Goal: Task Accomplishment & Management: Use online tool/utility

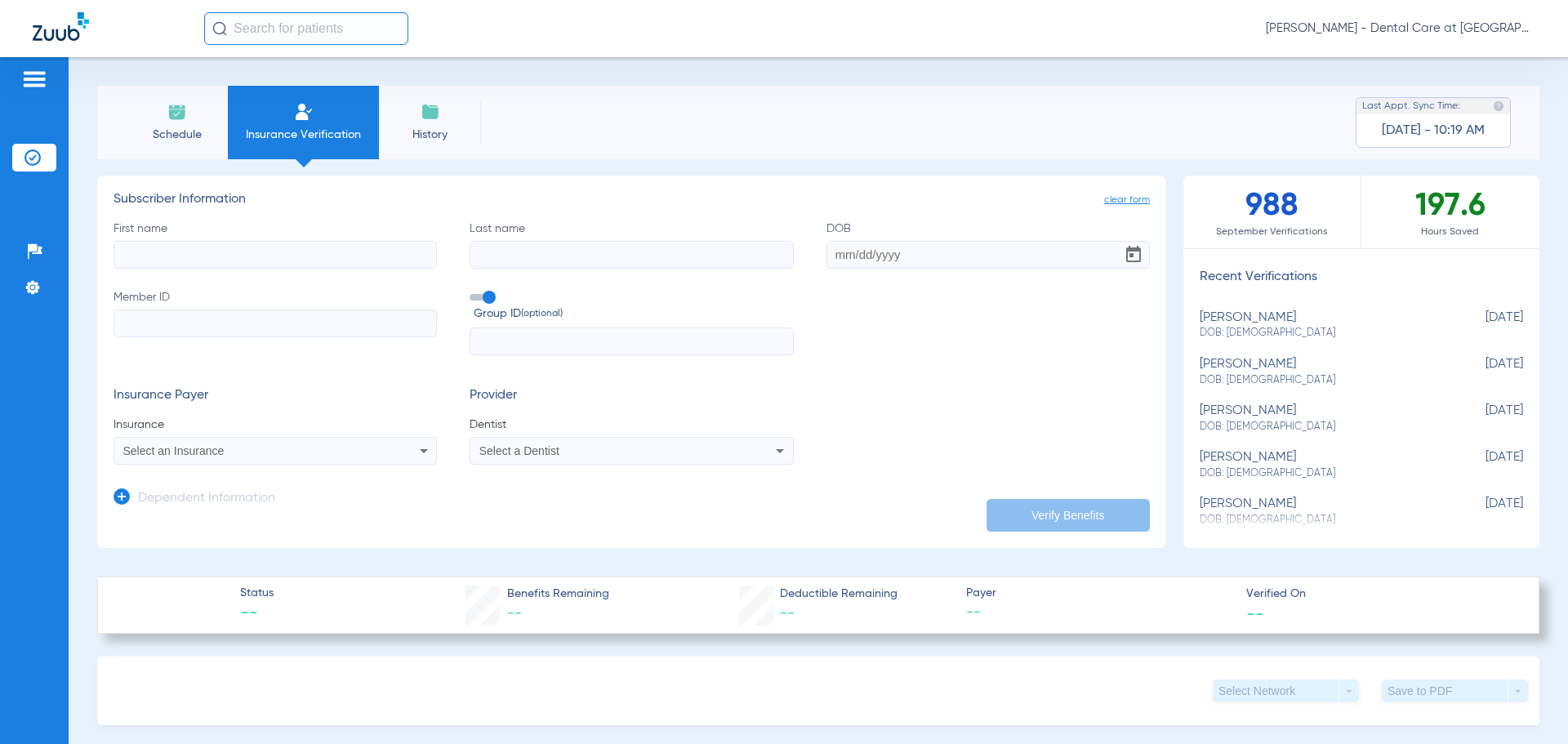
click at [248, 256] on input "First name" at bounding box center [275, 254] width 324 height 28
type input "[PERSON_NAME]"
type input "<"
type input "Miner"
type input "[DATE]"
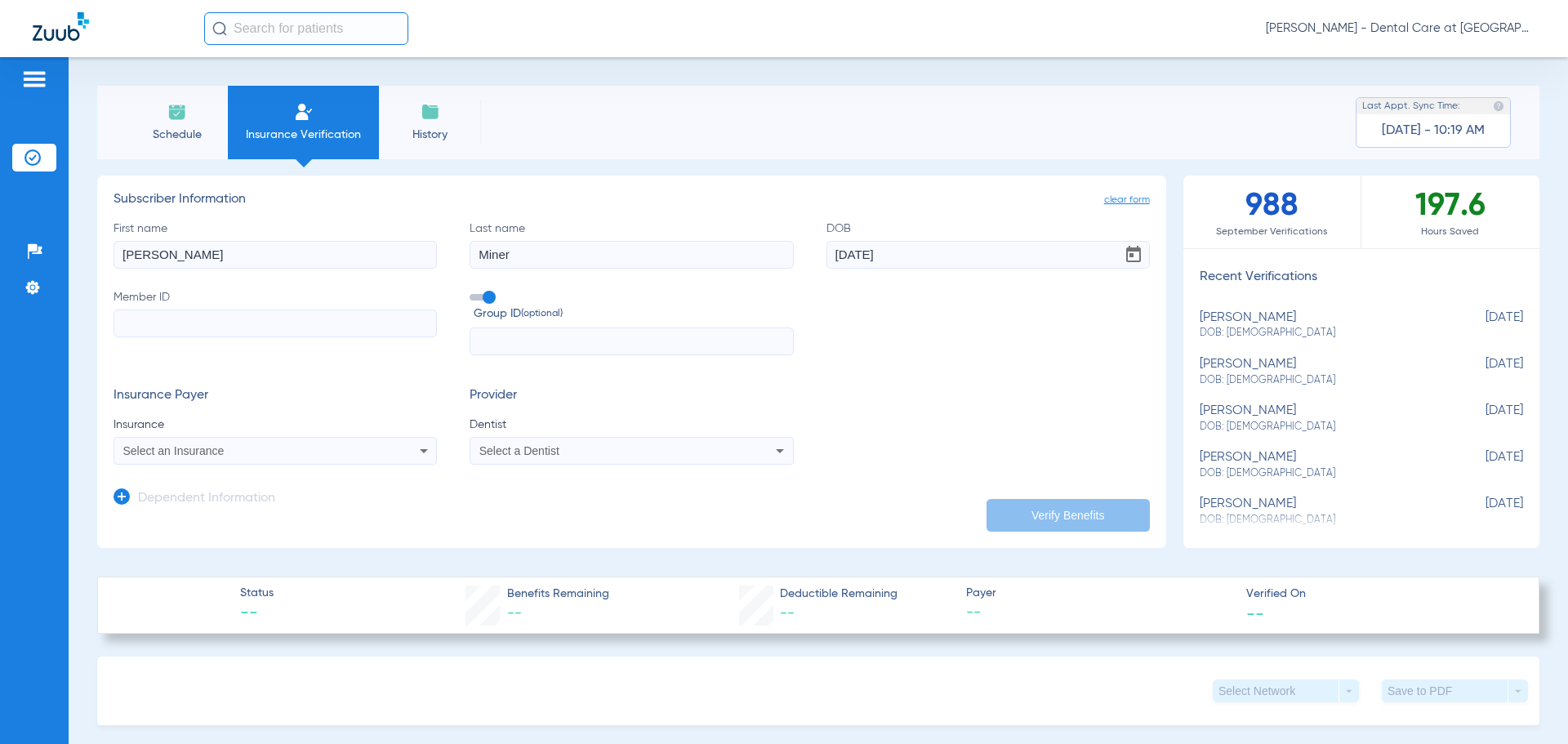
click at [318, 319] on input "Member ID" at bounding box center [275, 323] width 324 height 28
click at [265, 319] on input "Member ID Required" at bounding box center [275, 323] width 324 height 28
type input "G45790575"
click at [359, 451] on div "Select an Insurance" at bounding box center [245, 451] width 244 height 12
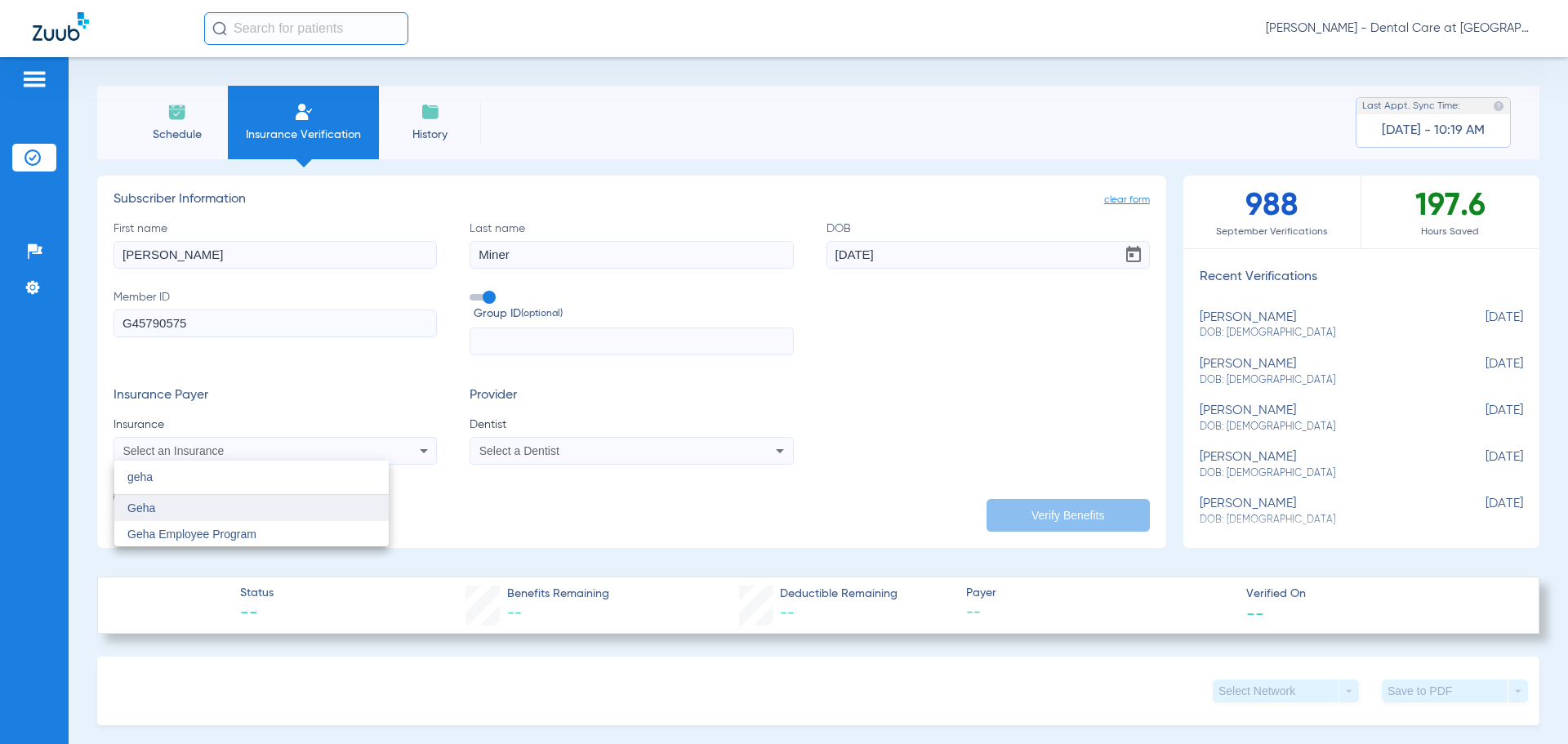
type input "geha"
drag, startPoint x: 295, startPoint y: 510, endPoint x: 430, endPoint y: 501, distance: 135.3
click at [295, 510] on mat-option "Geha" at bounding box center [251, 507] width 275 height 26
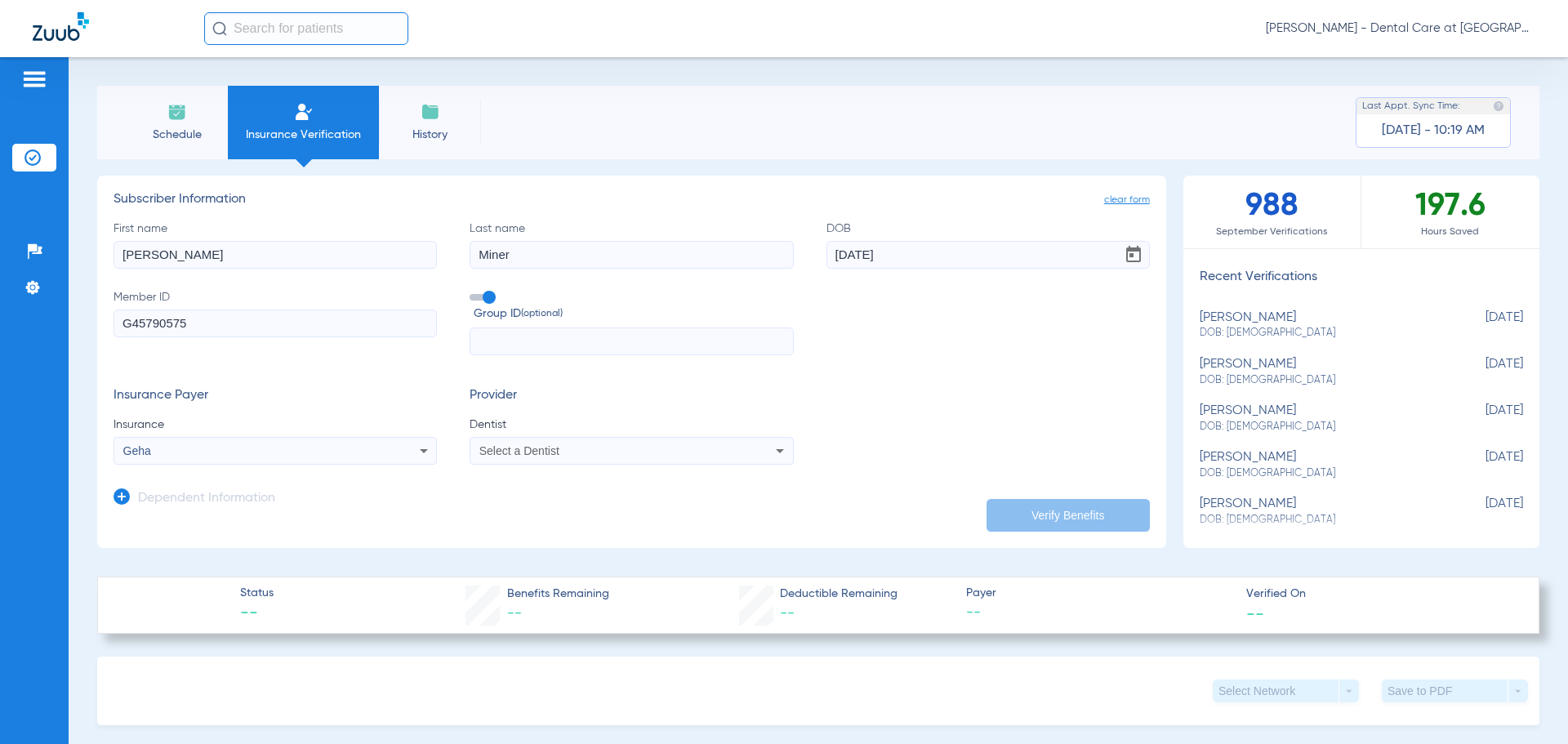
click at [532, 448] on span "Select a Dentist" at bounding box center [519, 451] width 80 height 13
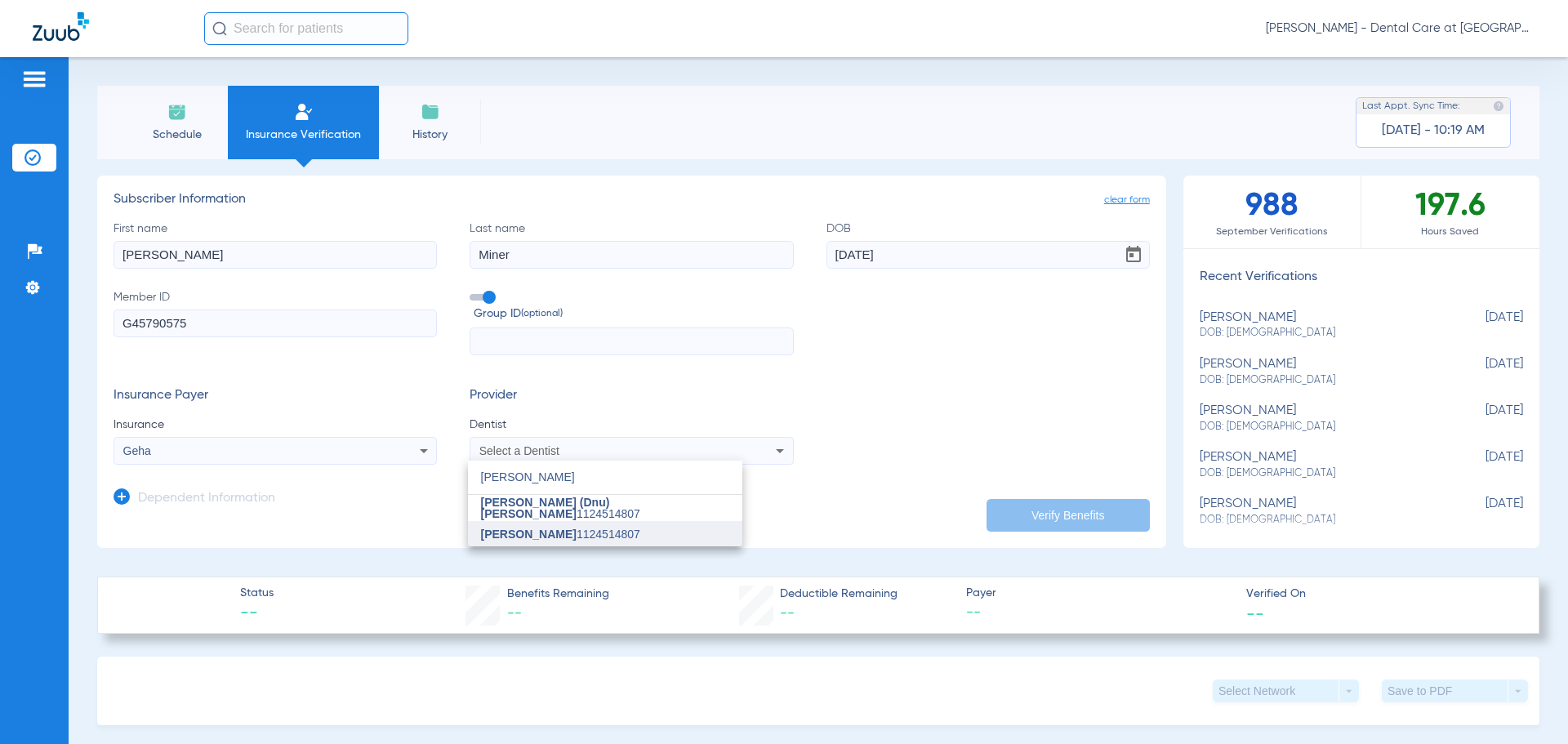
type input "[PERSON_NAME]"
click at [628, 530] on mat-option "[PERSON_NAME] 1124514807" at bounding box center [605, 533] width 275 height 26
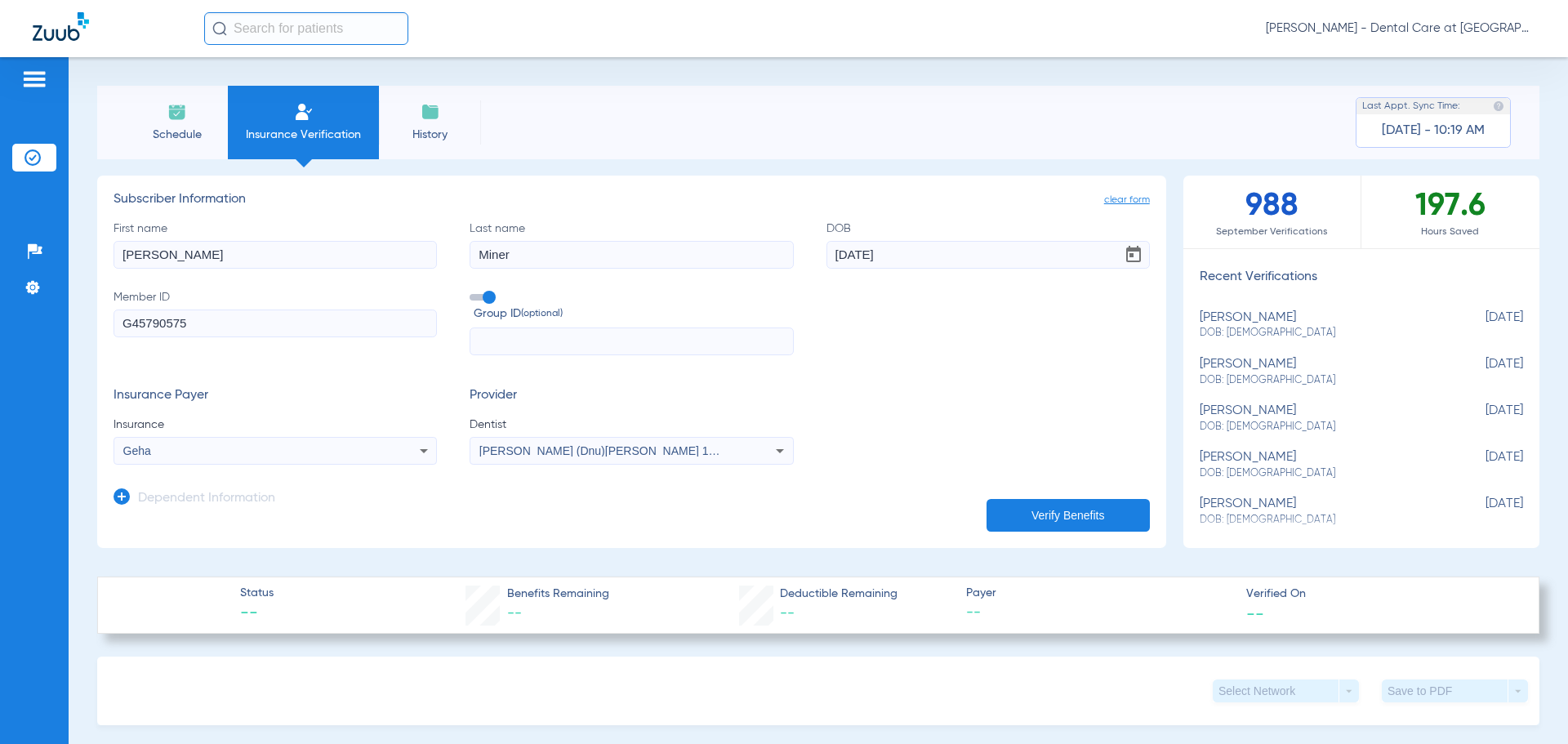
click at [1037, 505] on button "Verify Benefits" at bounding box center [1068, 515] width 163 height 33
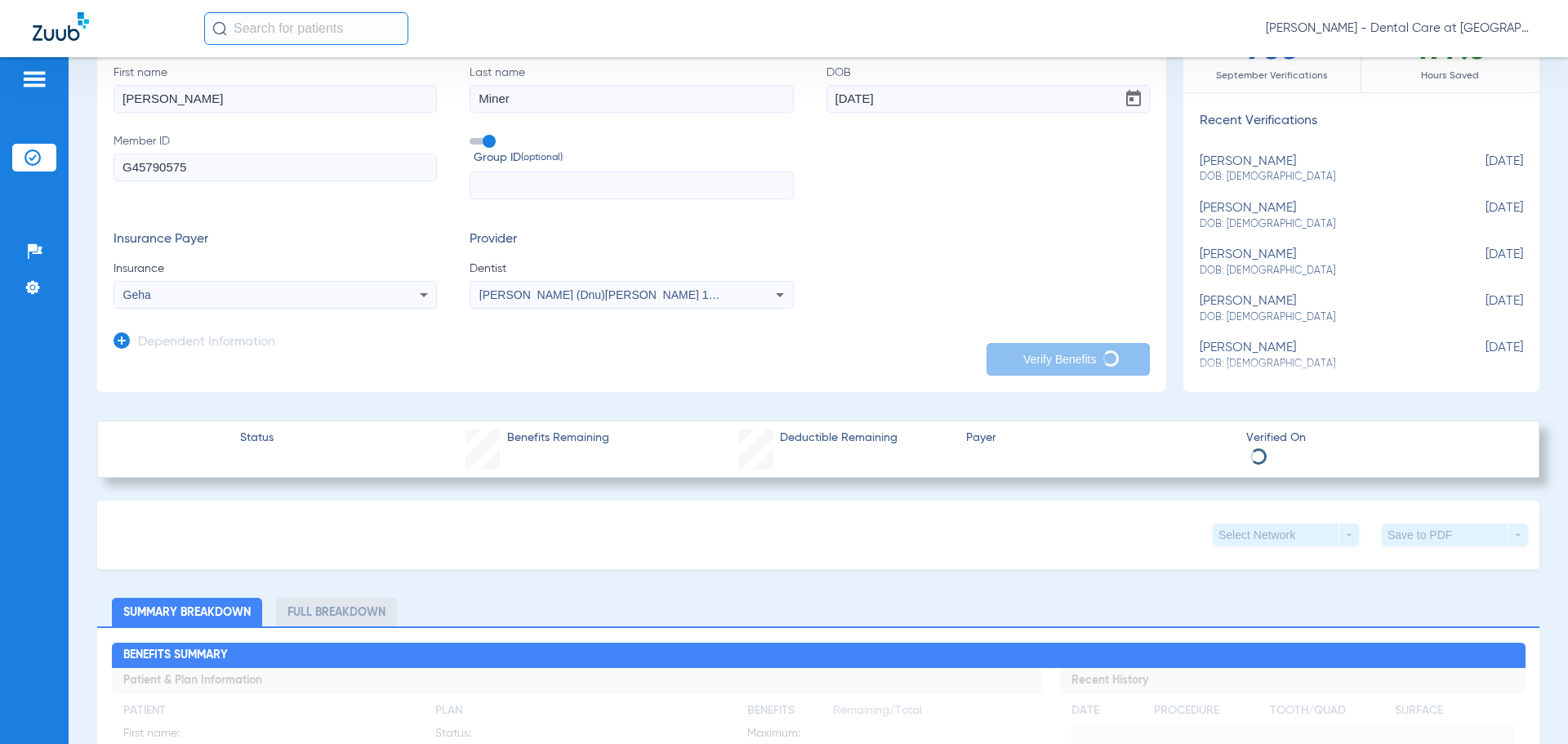
scroll to position [326, 0]
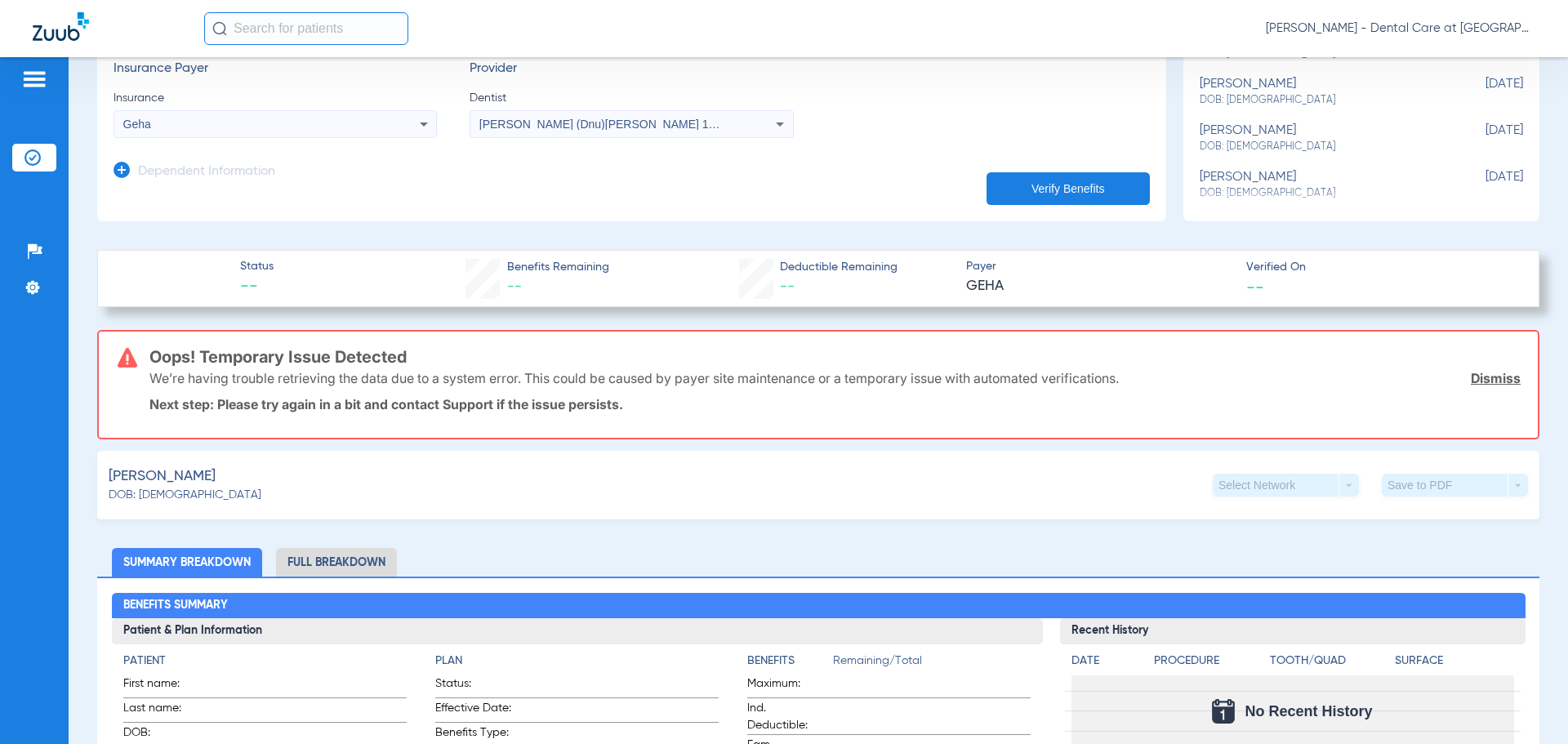
click at [1494, 366] on div "We’re having trouble retrieving the data due to a system error. This could be c…" at bounding box center [835, 378] width 1371 height 42
click at [1478, 371] on link "Dismiss" at bounding box center [1495, 378] width 50 height 16
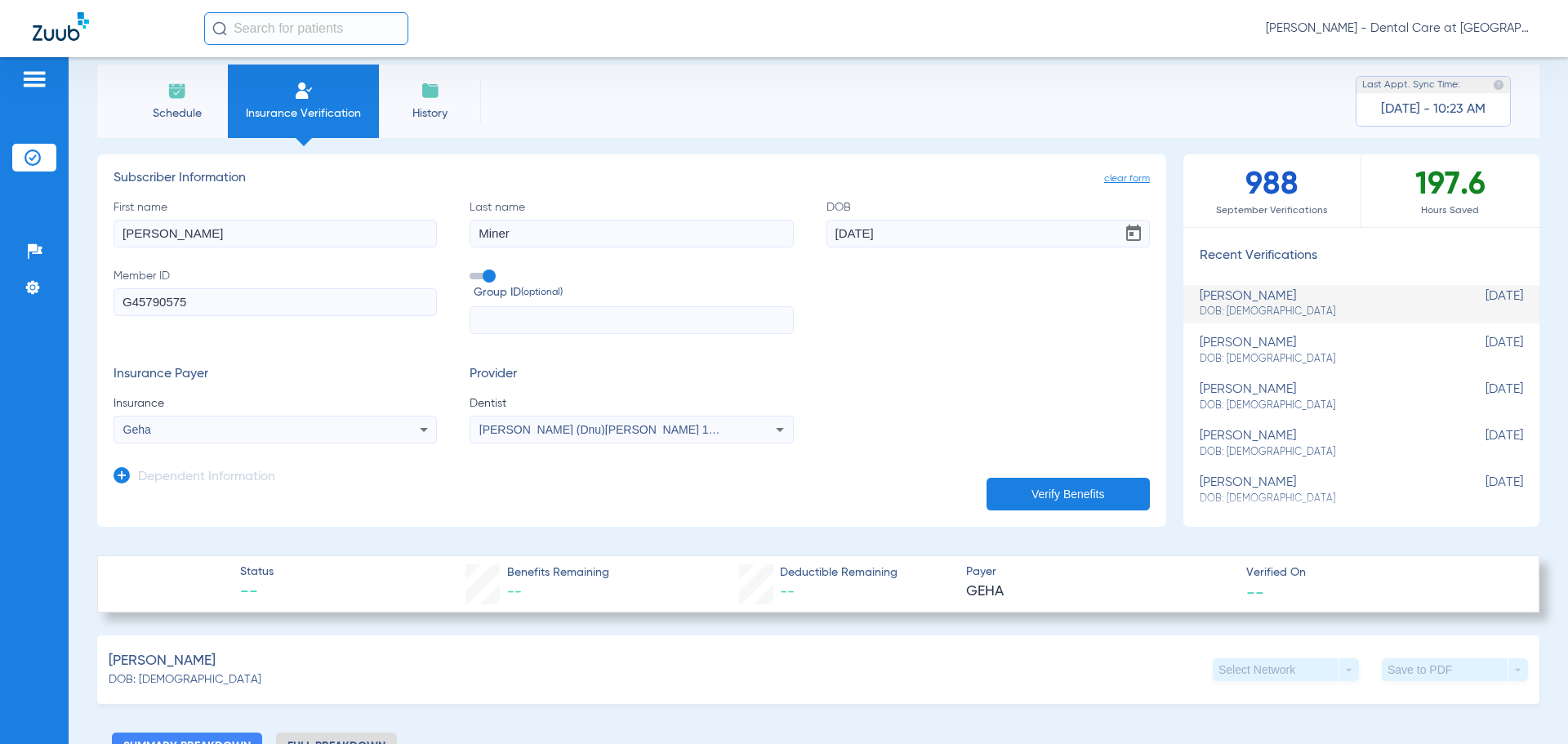
scroll to position [0, 0]
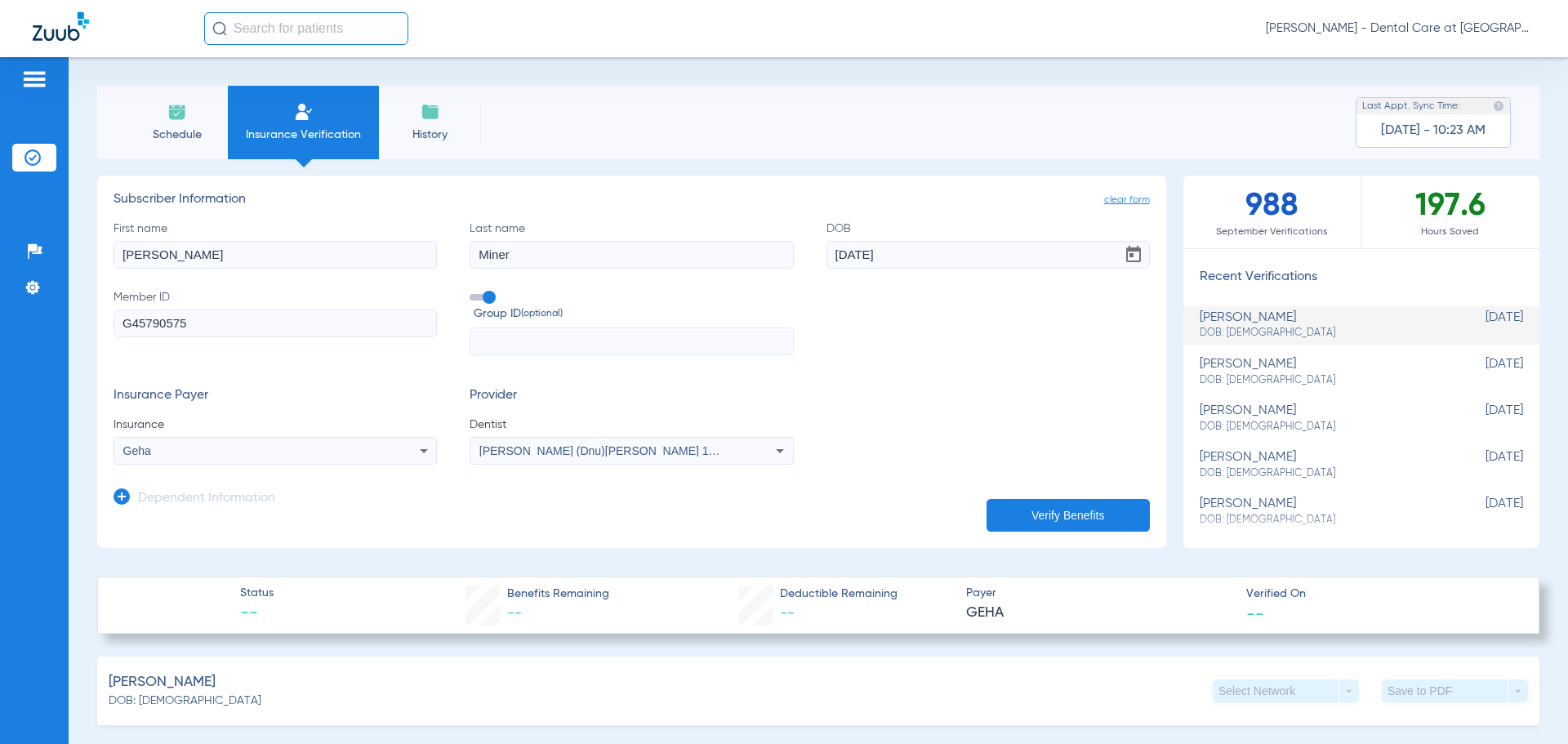
click at [690, 450] on div "[PERSON_NAME] (Dnu)[PERSON_NAME] 1124514807" at bounding box center [601, 451] width 244 height 12
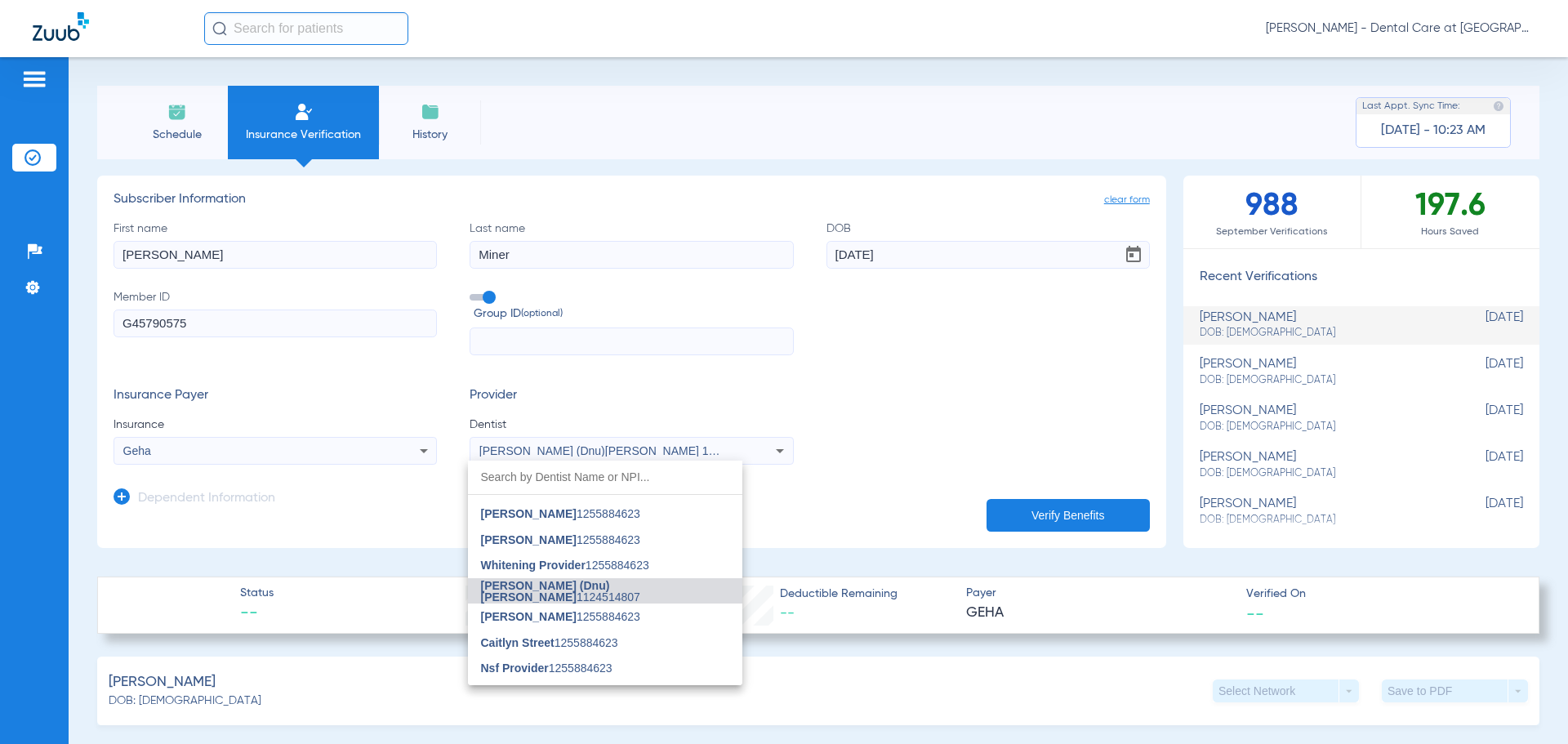
scroll to position [253, 0]
click at [624, 424] on div at bounding box center [784, 372] width 1568 height 744
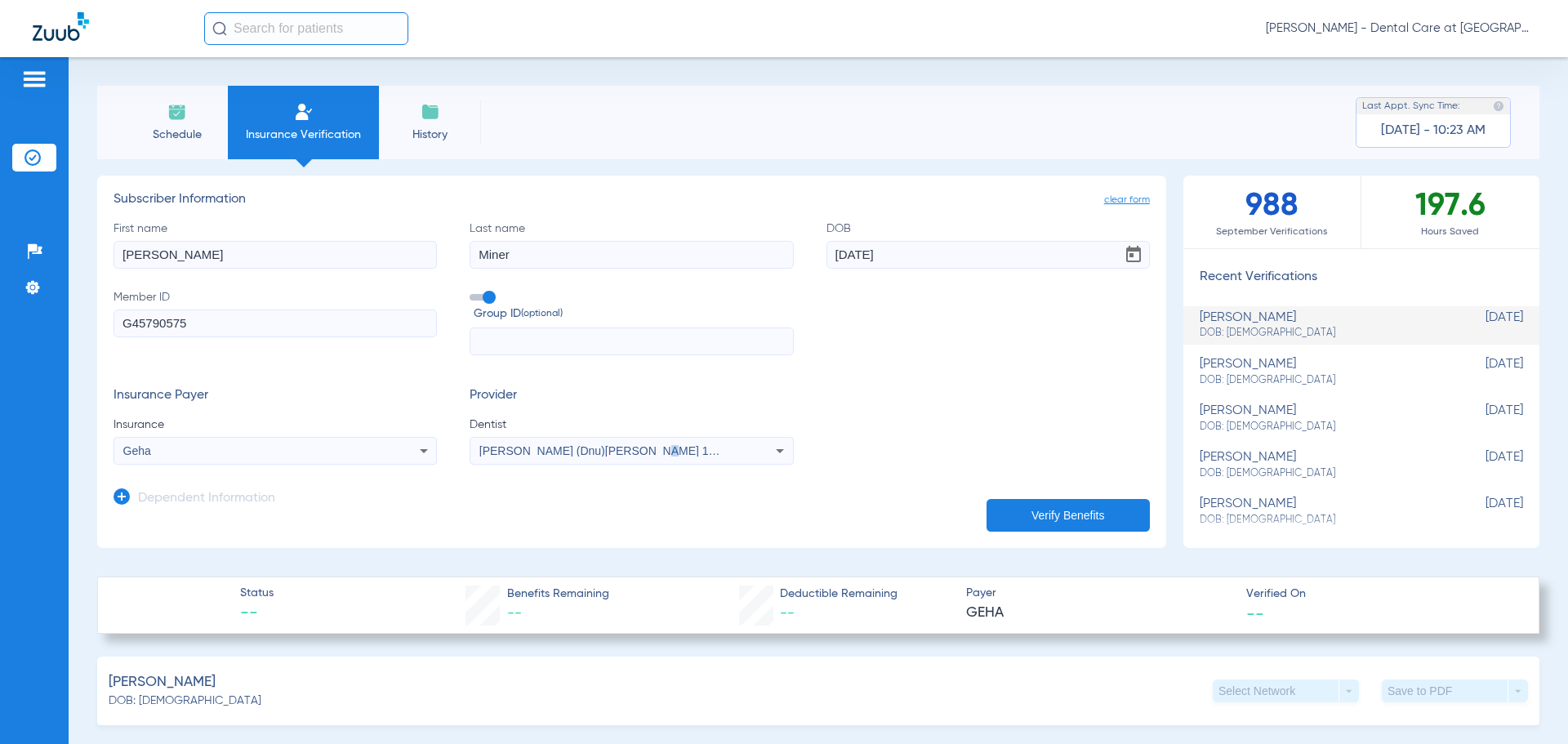
click at [633, 449] on span "[PERSON_NAME] (Dnu)[PERSON_NAME] 1124514807" at bounding box center [622, 451] width 287 height 13
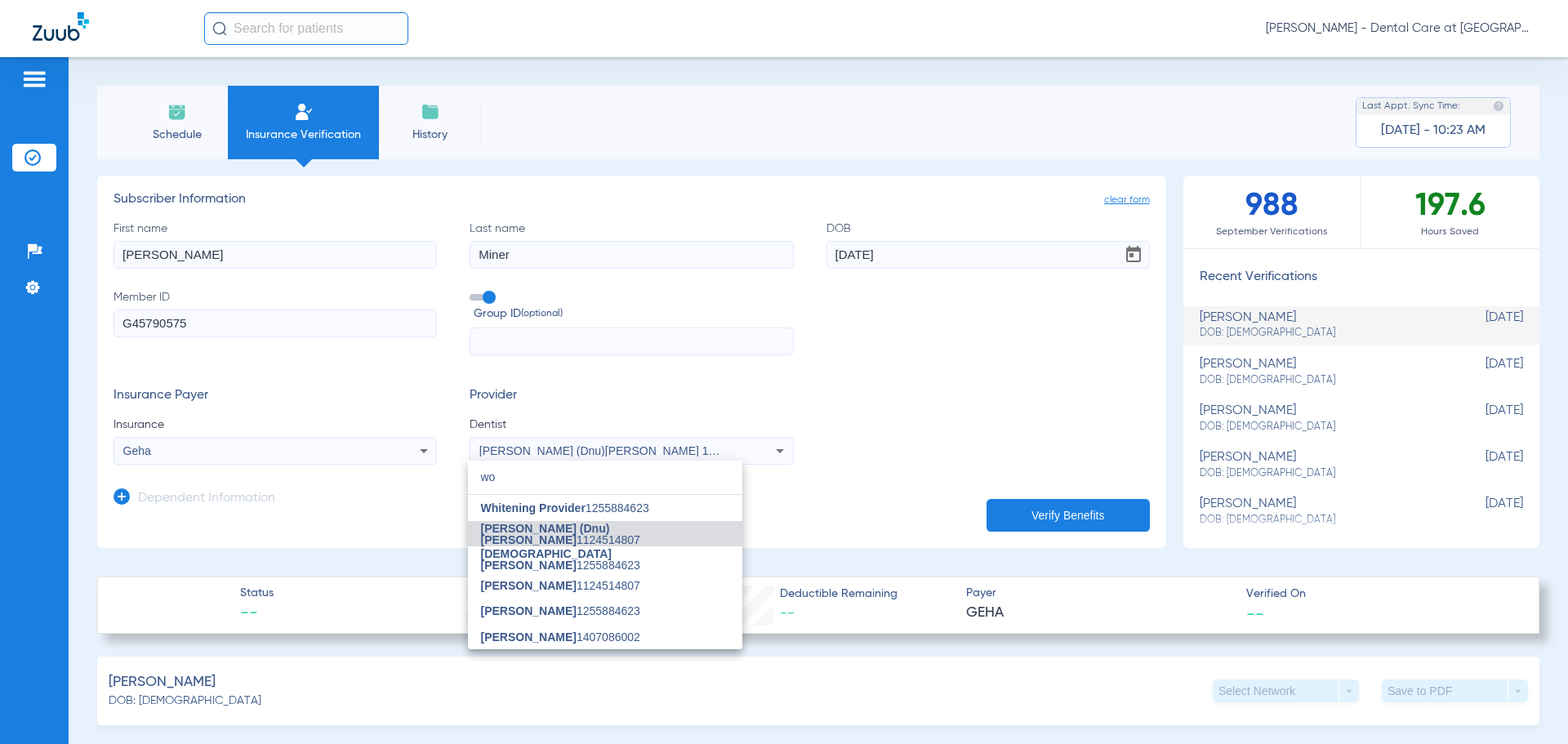
scroll to position [0, 0]
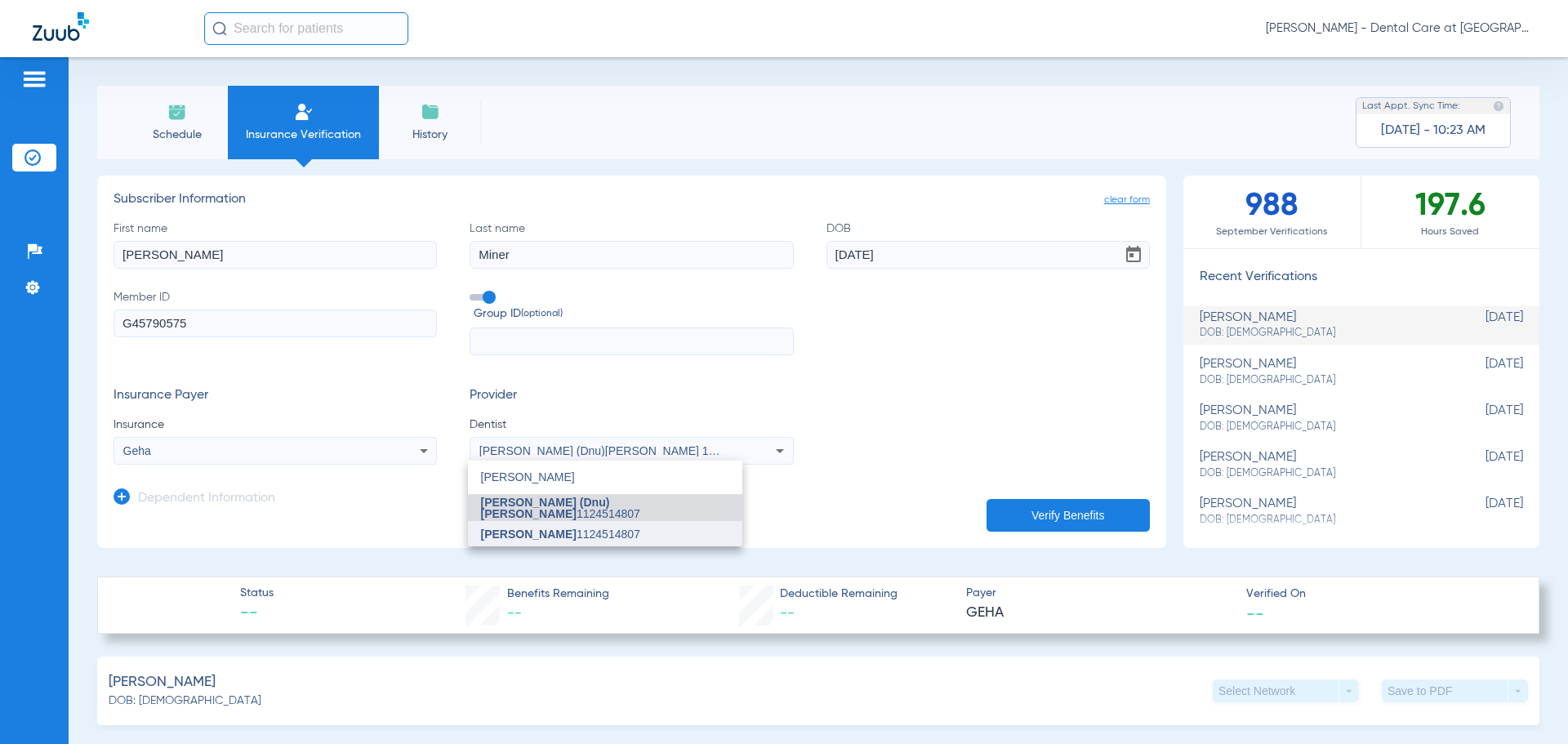
type input "[PERSON_NAME]"
click at [576, 532] on span "[PERSON_NAME] 1124514807" at bounding box center [560, 534] width 159 height 12
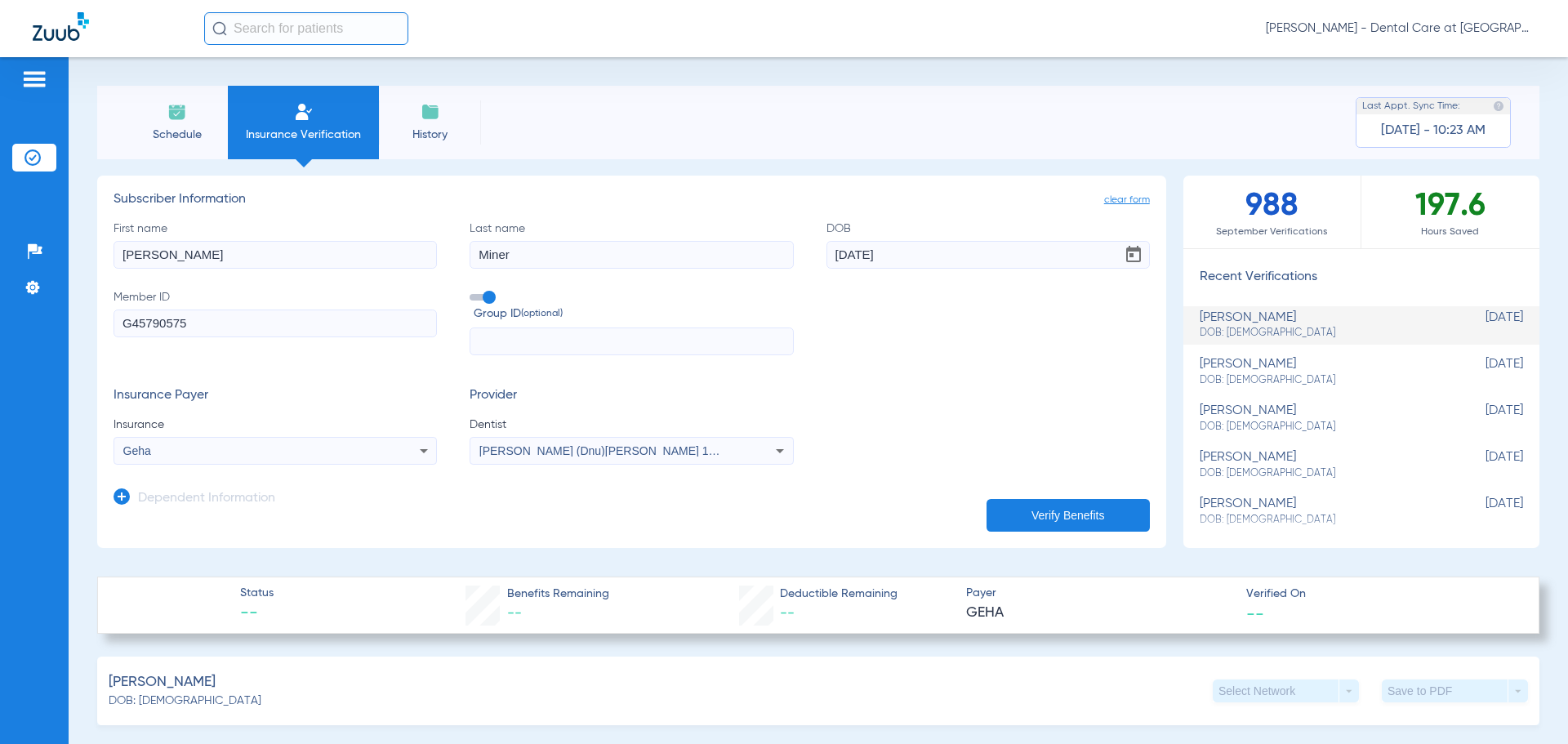
click at [1003, 504] on button "Verify Benefits" at bounding box center [1068, 515] width 163 height 33
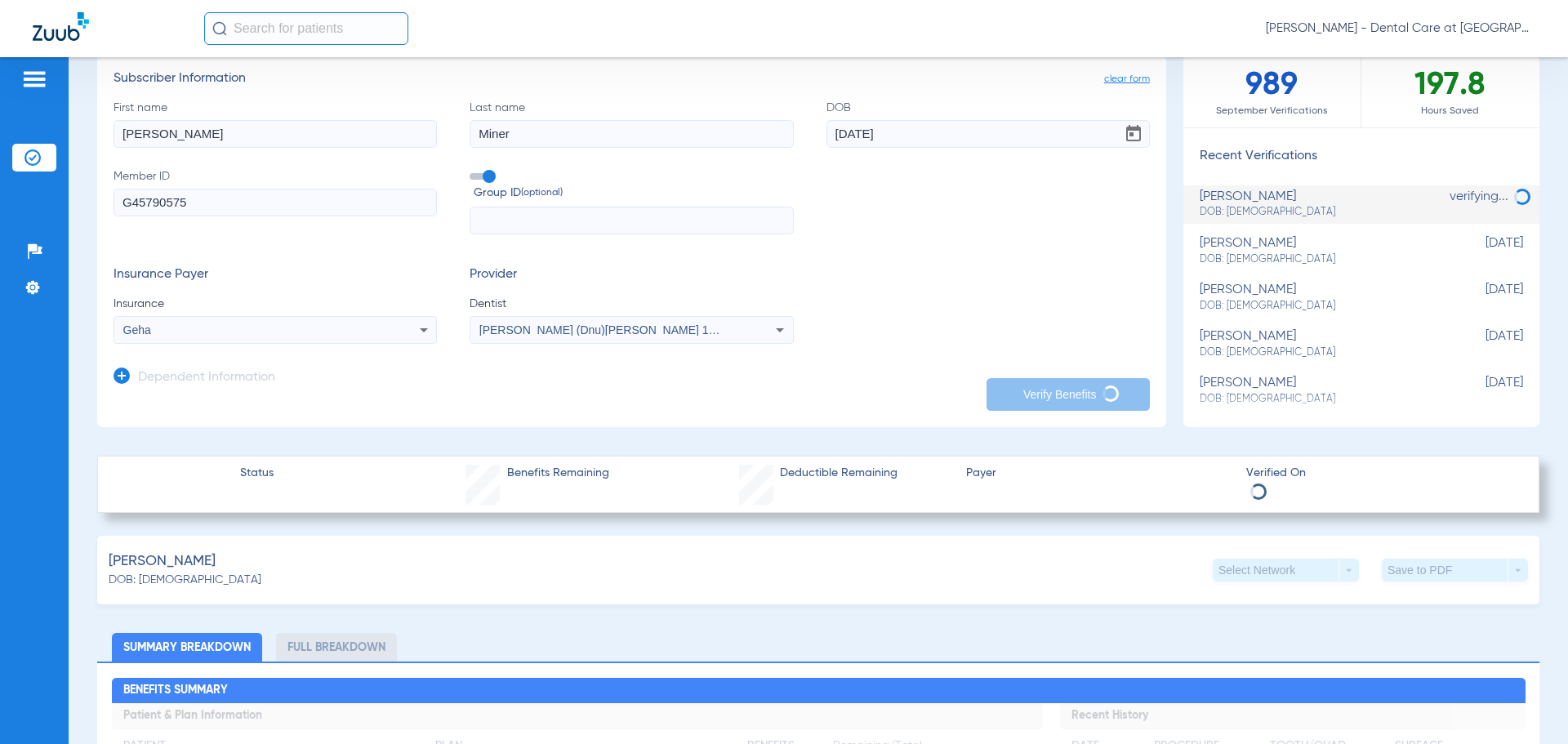
scroll to position [82, 0]
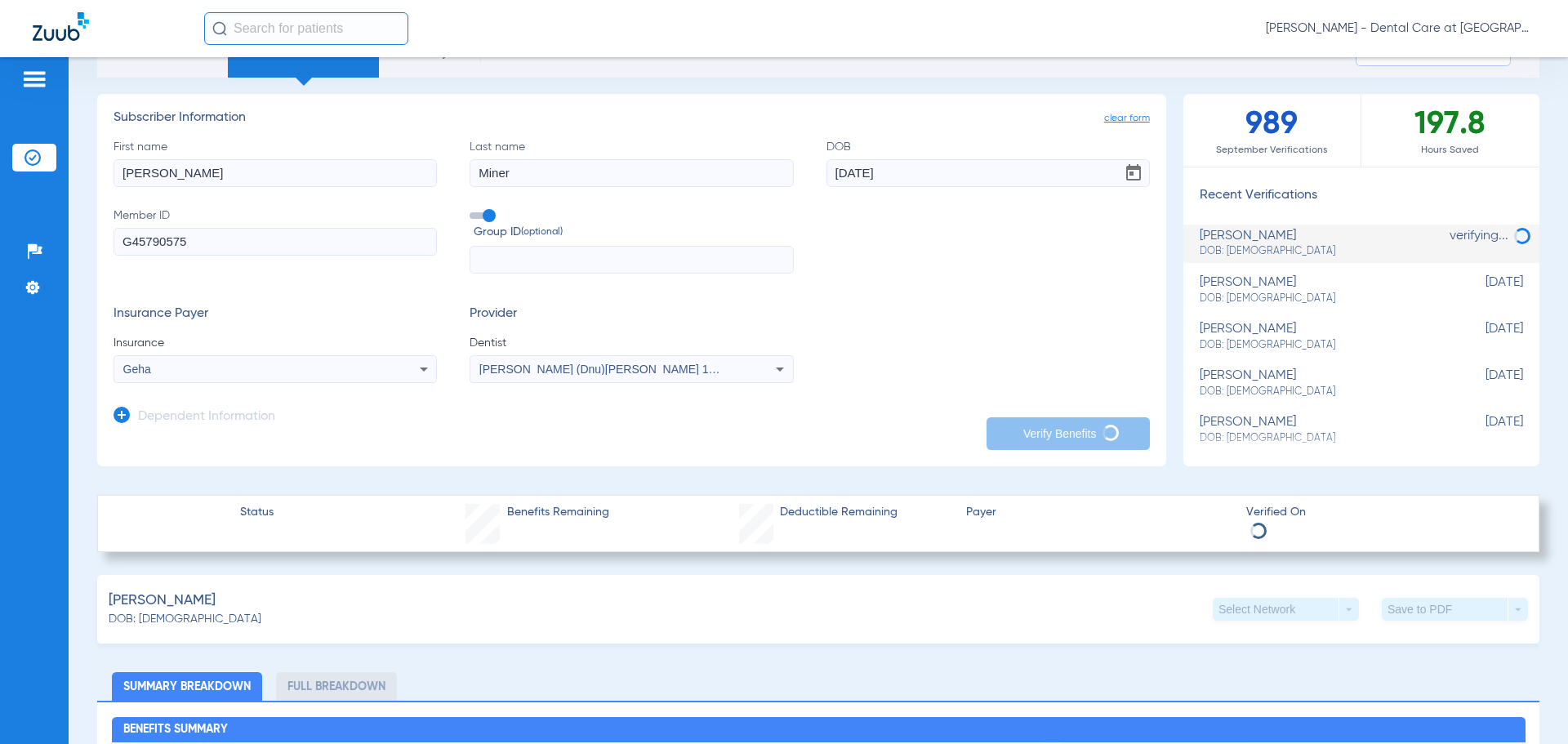
click at [363, 687] on li "Full Breakdown" at bounding box center [336, 687] width 121 height 29
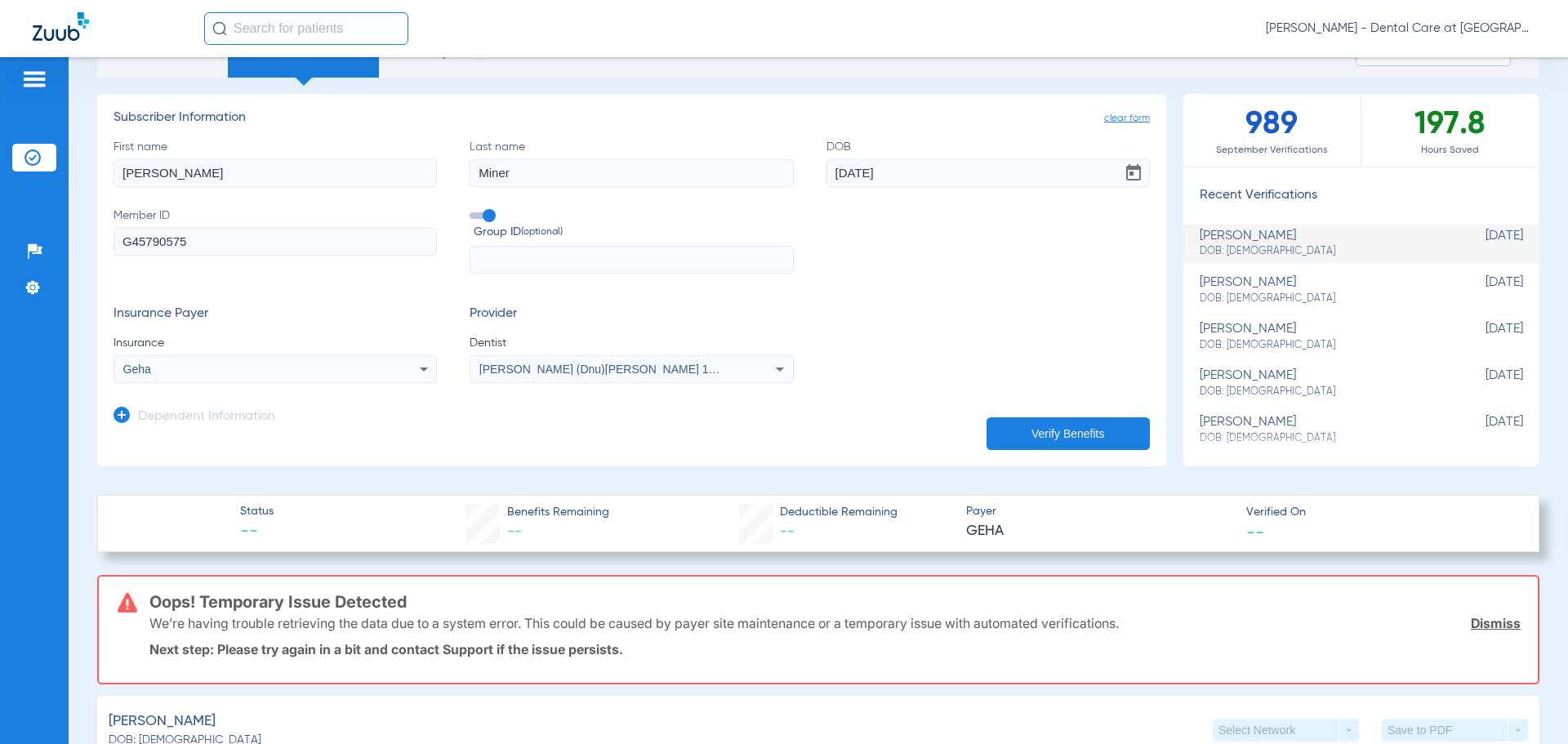
scroll to position [490, 0]
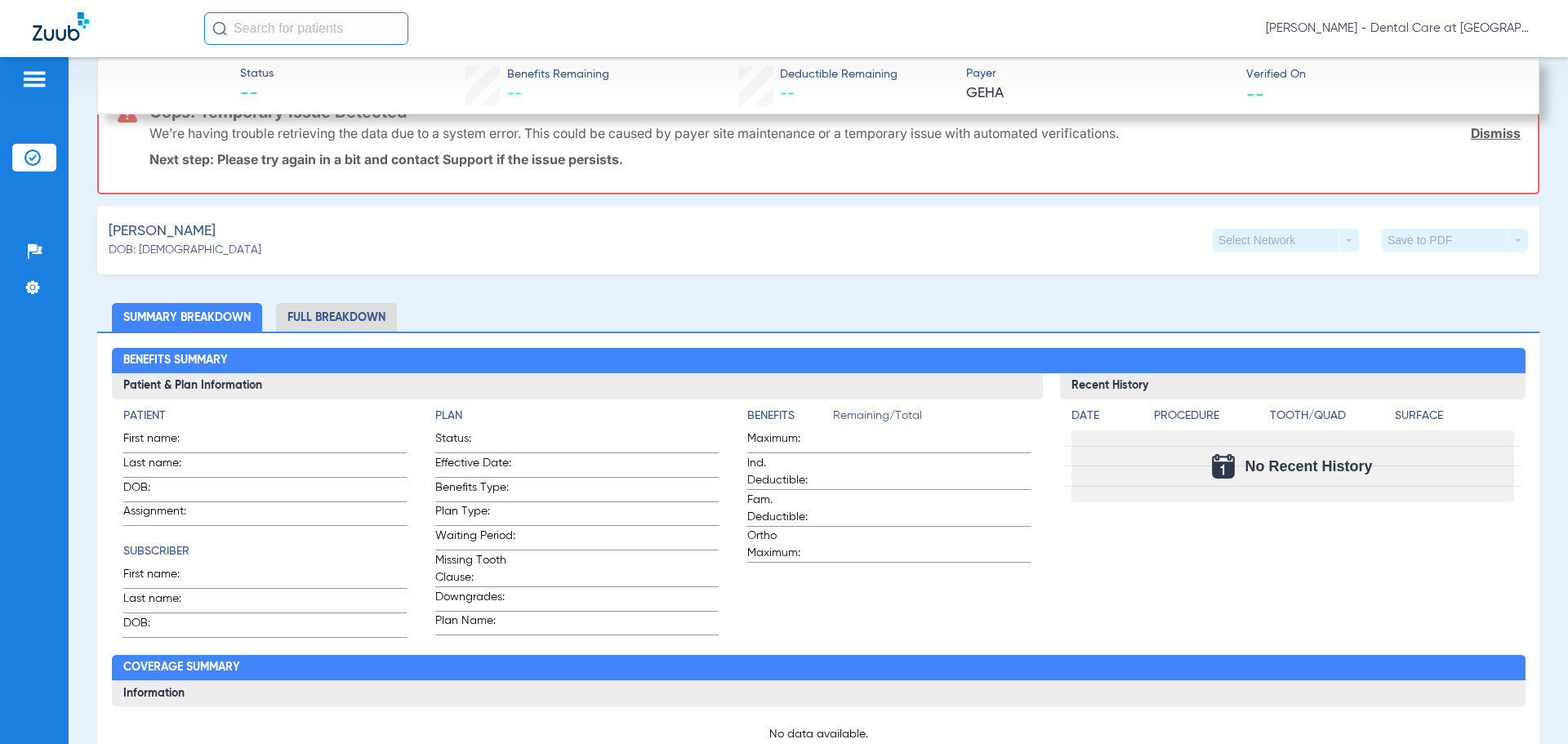
click at [338, 322] on li "Full Breakdown" at bounding box center [336, 317] width 121 height 29
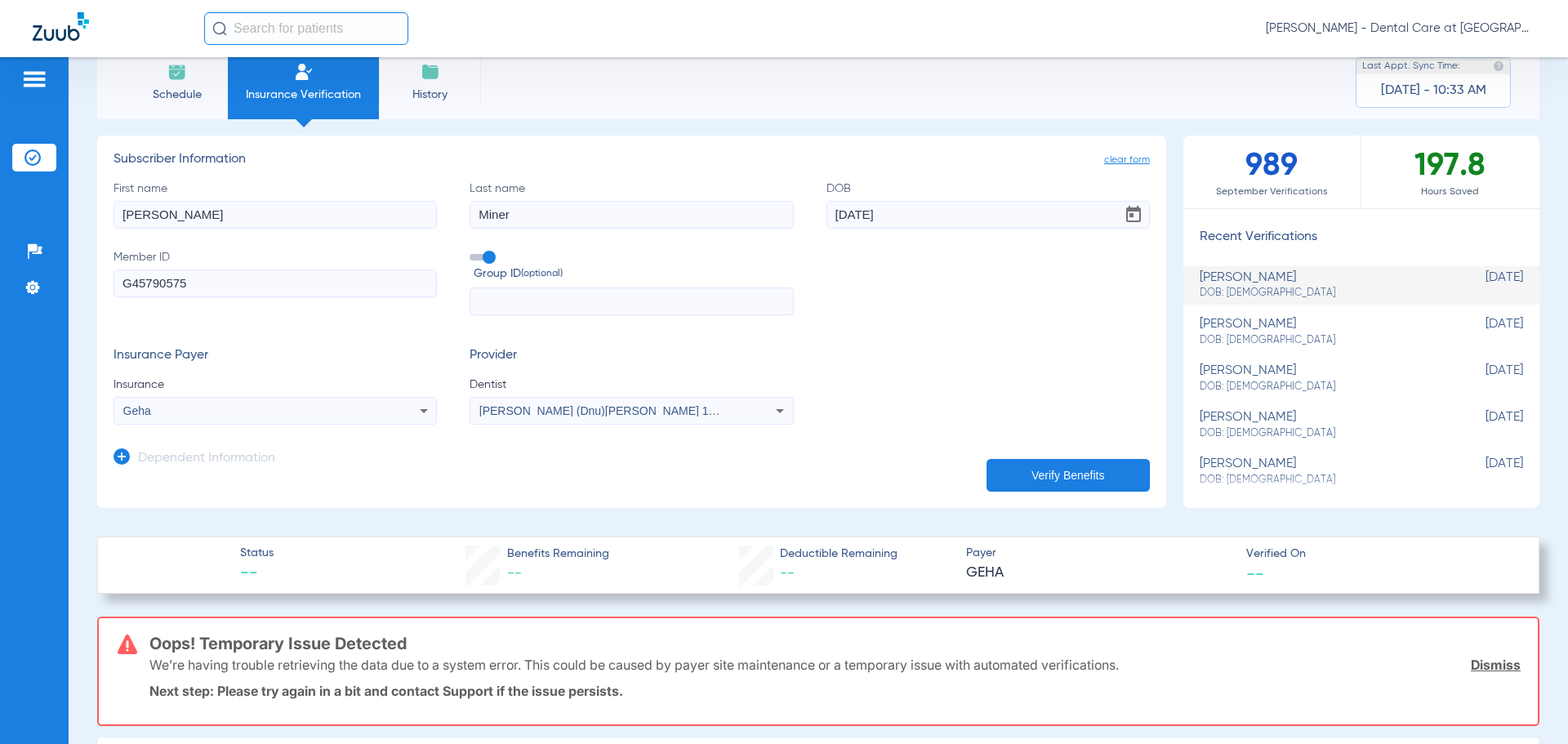
scroll to position [0, 0]
